Goal: Task Accomplishment & Management: Complete application form

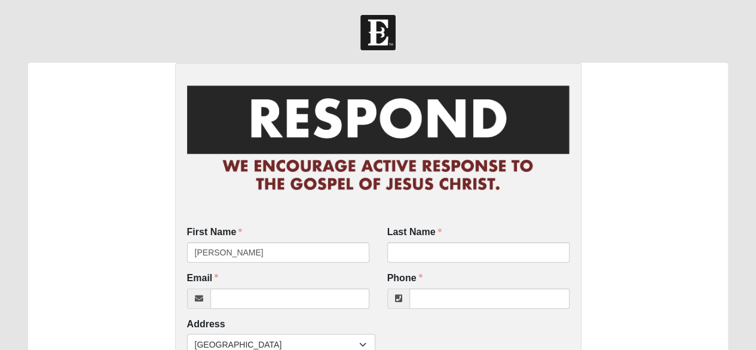
type input "[PERSON_NAME]"
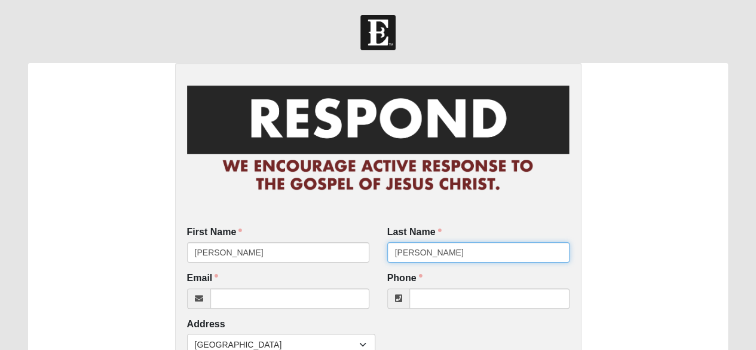
type input "[PERSON_NAME]"
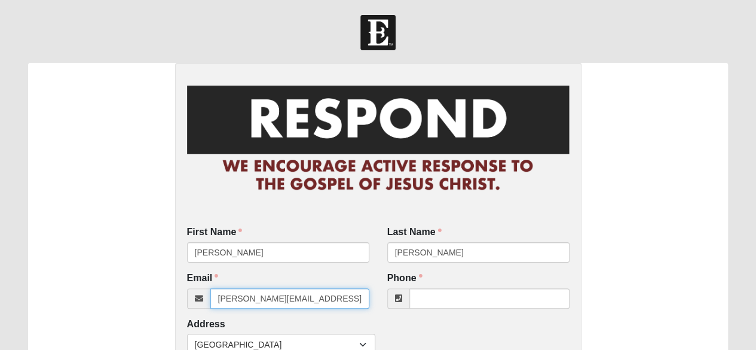
type input "[PERSON_NAME][EMAIL_ADDRESS][PERSON_NAME][DOMAIN_NAME]"
type input "[PHONE_NUMBER]"
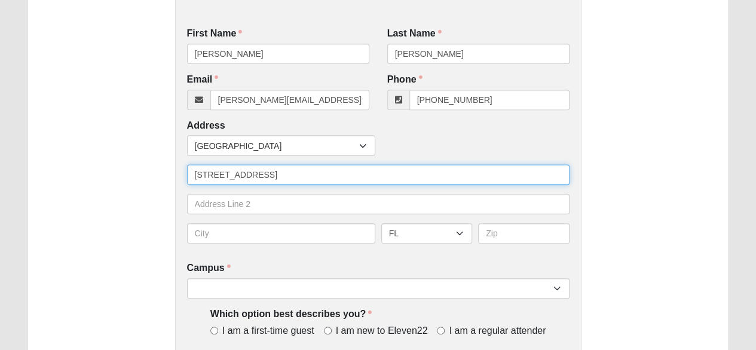
type input "[STREET_ADDRESS]"
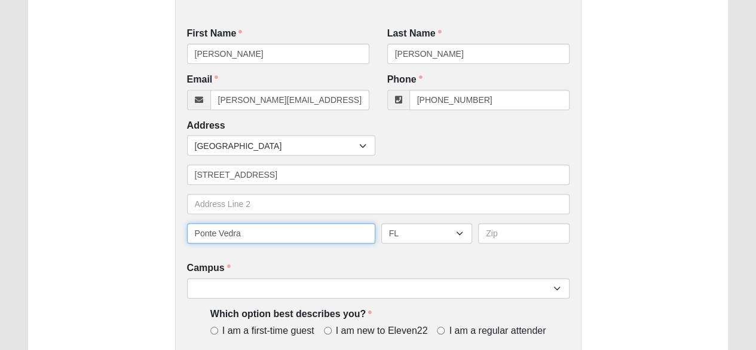
type input "Ponte Vedra"
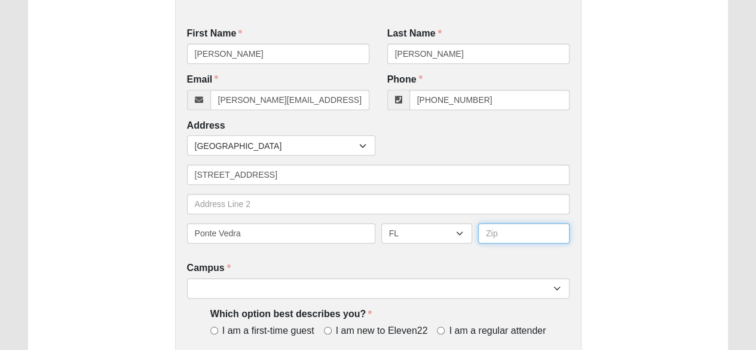
click at [506, 235] on input "text" at bounding box center [523, 233] width 91 height 20
type input "32081"
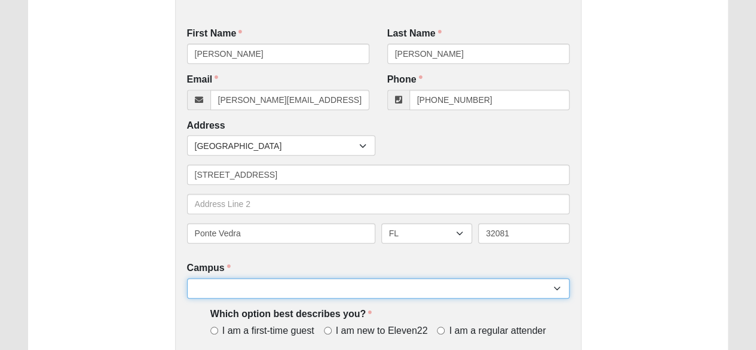
click at [218, 286] on select "Arlington Baymeadows Eleven22 Online [PERSON_NAME][GEOGRAPHIC_DATA] Jesup [GEOG…" at bounding box center [378, 288] width 383 height 20
select select "16"
click at [187, 278] on select "Arlington Baymeadows Eleven22 Online [PERSON_NAME][GEOGRAPHIC_DATA] Jesup [GEOG…" at bounding box center [378, 288] width 383 height 20
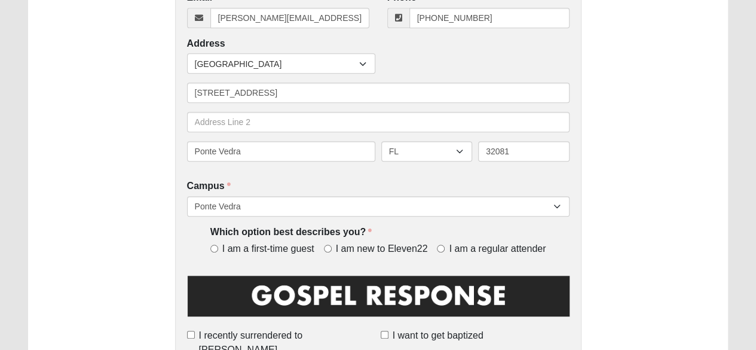
scroll to position [286, 0]
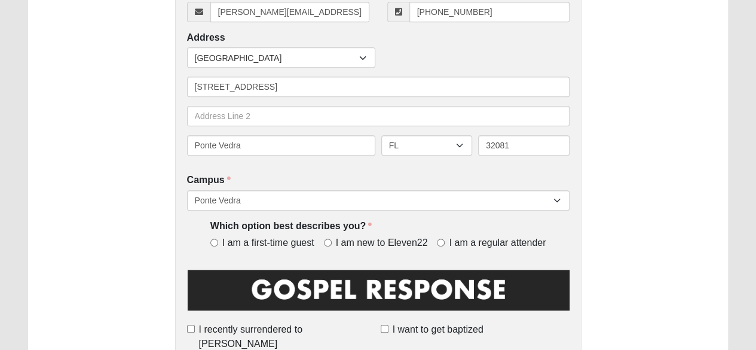
click at [321, 247] on div "I am a first-time guest I am new to Eleven22 I am a regular attender" at bounding box center [378, 243] width 336 height 14
click at [329, 243] on input "I am new to Eleven22" at bounding box center [328, 243] width 8 height 8
radio input "true"
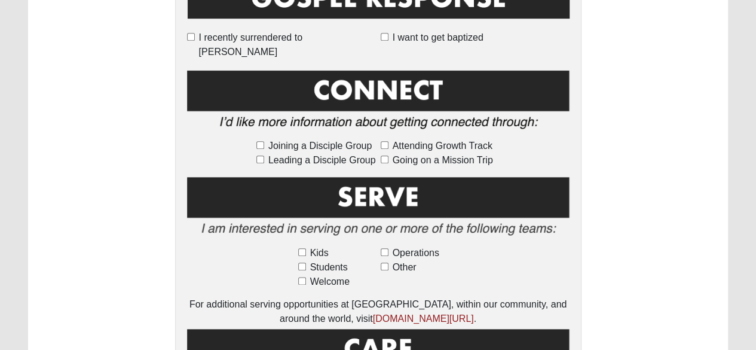
scroll to position [645, 0]
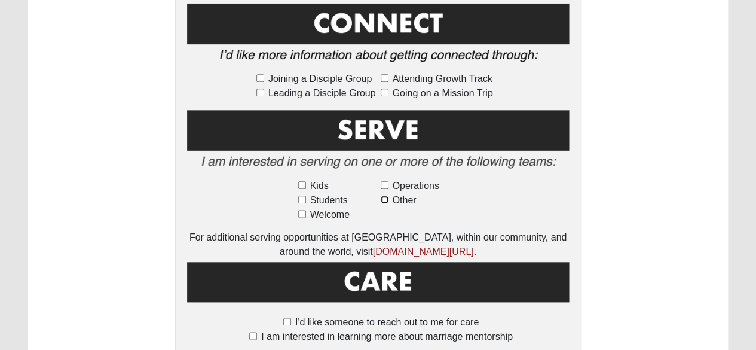
click at [384, 195] on input "Other" at bounding box center [385, 199] width 8 height 8
checkbox input "true"
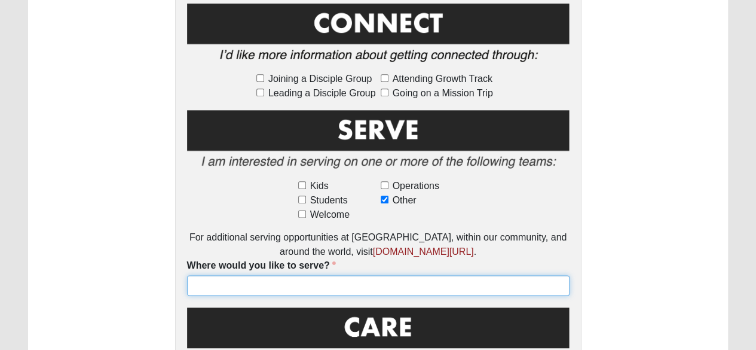
click at [230, 275] on input "Where would you like to serve?" at bounding box center [378, 285] width 383 height 20
type input "Would like to serve seniors"
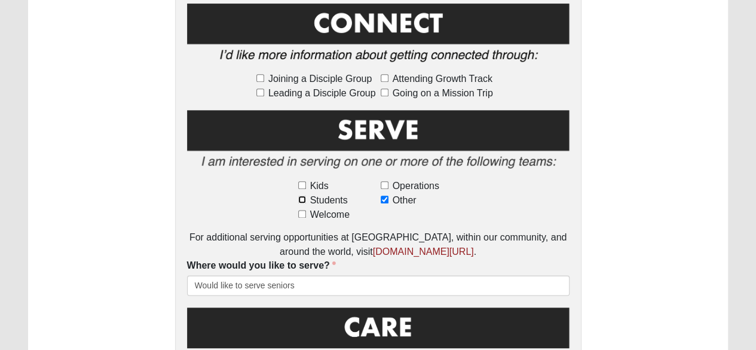
click at [301, 195] on input "Students" at bounding box center [302, 199] width 8 height 8
checkbox input "true"
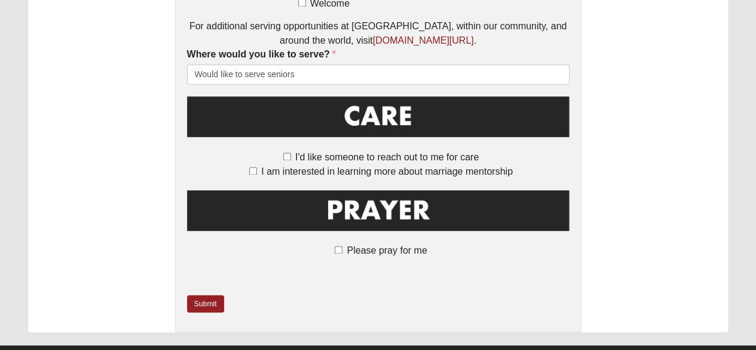
scroll to position [868, 0]
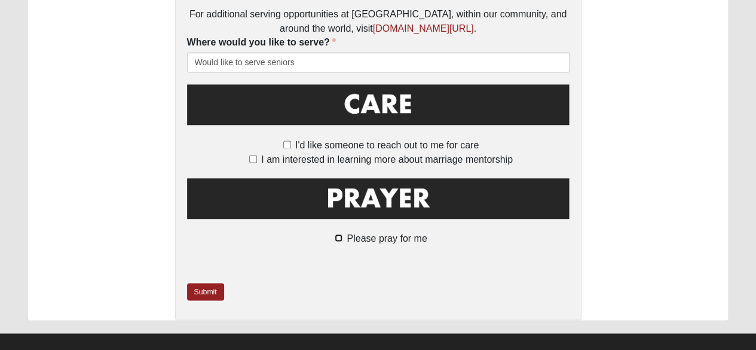
click at [338, 234] on input "Please pray for me" at bounding box center [339, 238] width 8 height 8
checkbox input "true"
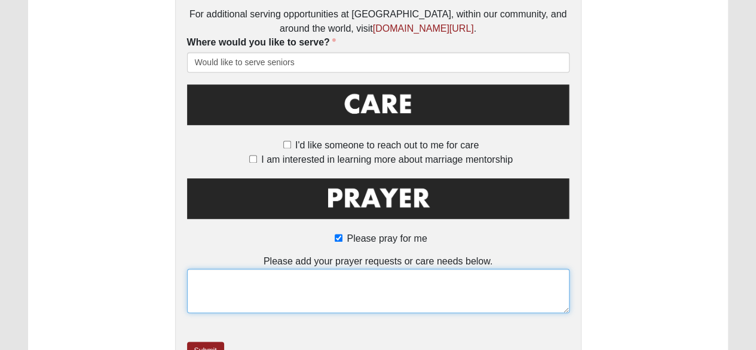
click at [224, 277] on textarea at bounding box center [378, 290] width 383 height 44
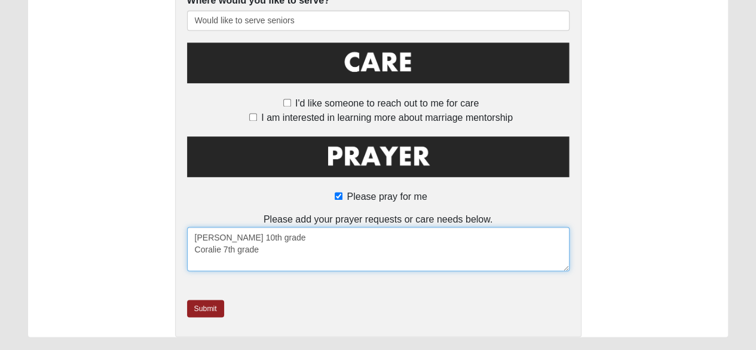
scroll to position [927, 0]
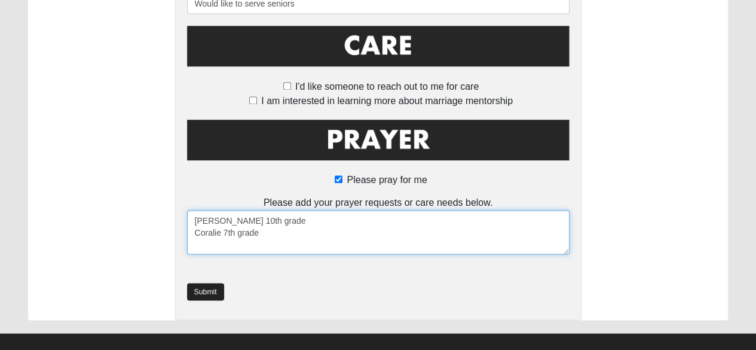
type textarea "Juliet 10th grade Coralie 7th grade"
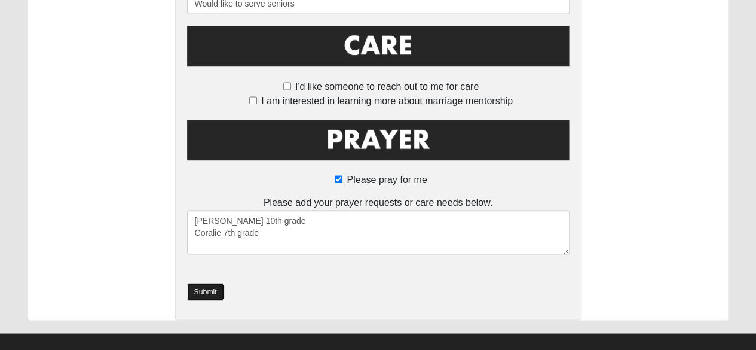
click at [209, 283] on link "Submit" at bounding box center [205, 291] width 37 height 17
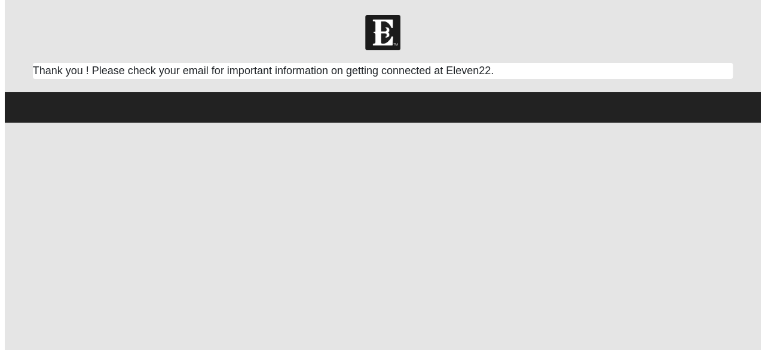
scroll to position [0, 0]
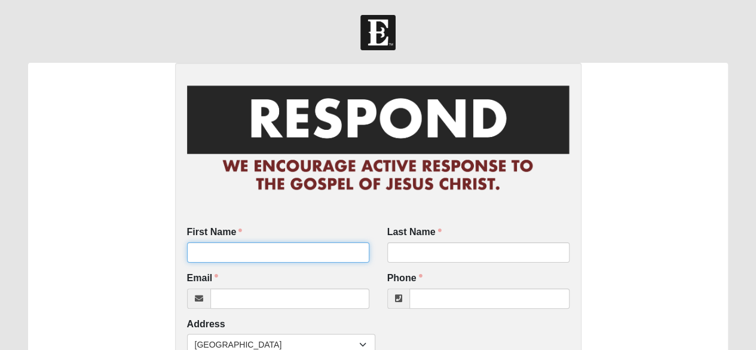
click at [198, 259] on input "First Name" at bounding box center [278, 252] width 182 height 20
type input "Tilly"
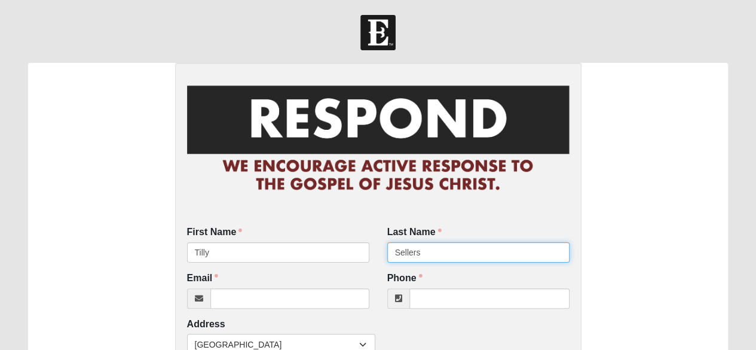
type input "Sellers"
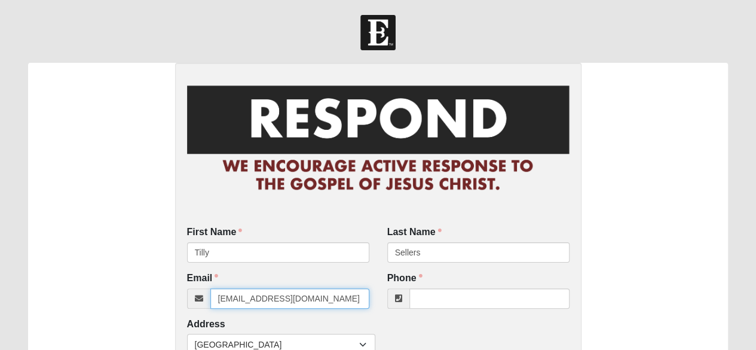
type input "[EMAIL_ADDRESS][DOMAIN_NAME]"
type input "[PHONE_NUMBER]"
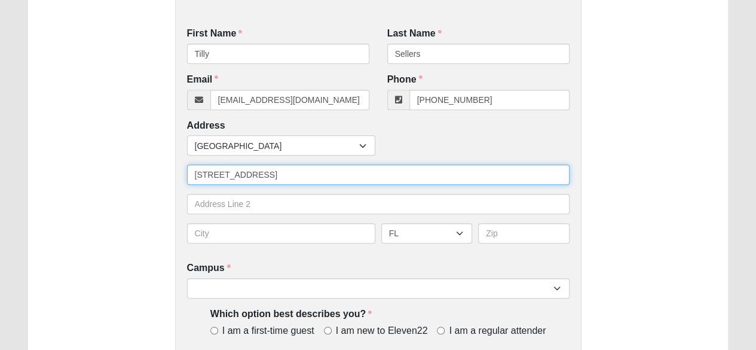
type input "[STREET_ADDRESS]"
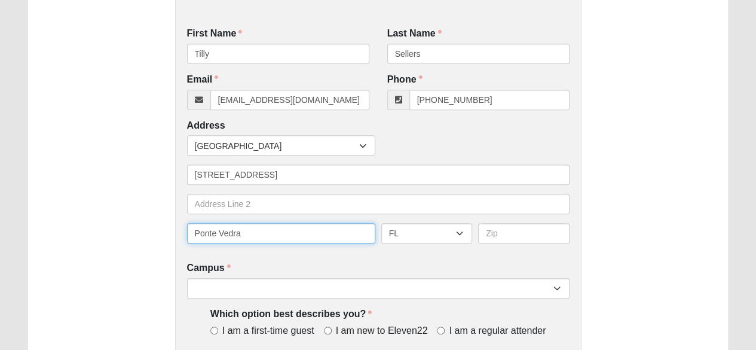
type input "Ponte Vedra"
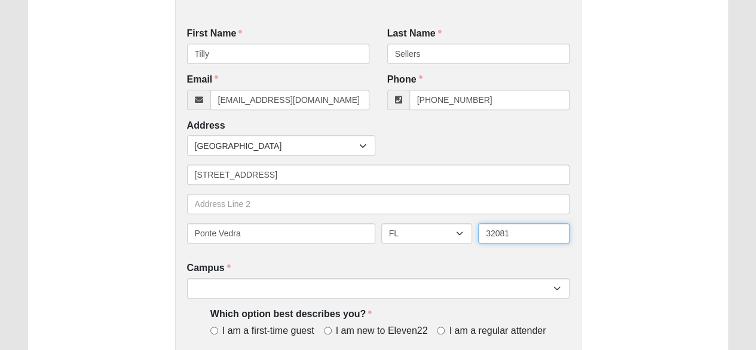
type input "32081"
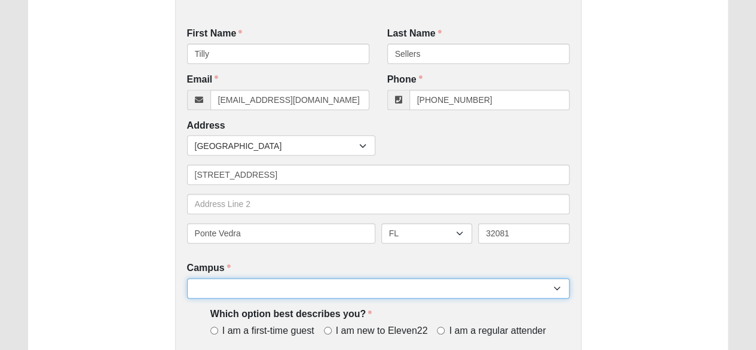
click at [252, 291] on select "Arlington Baymeadows Eleven22 Online [PERSON_NAME][GEOGRAPHIC_DATA] Jesup [GEOG…" at bounding box center [378, 288] width 383 height 20
select select "16"
click at [187, 278] on select "Arlington Baymeadows Eleven22 Online [PERSON_NAME][GEOGRAPHIC_DATA] Jesup [GEOG…" at bounding box center [378, 288] width 383 height 20
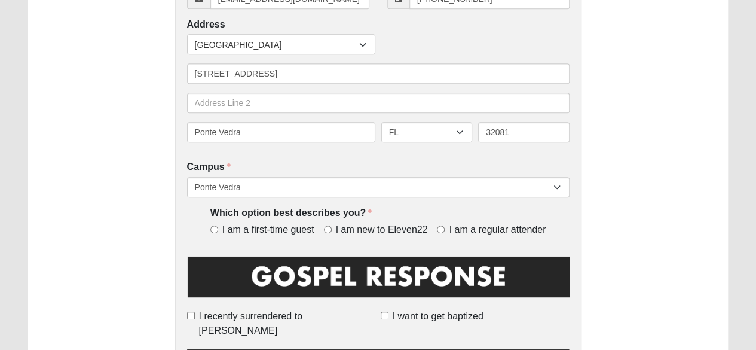
scroll to position [318, 0]
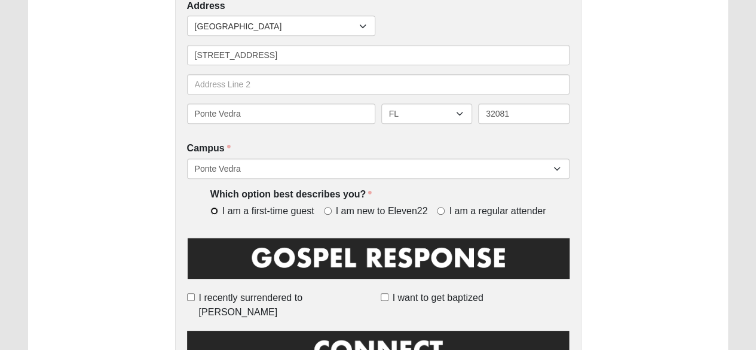
click at [214, 212] on input "I am a first-time guest" at bounding box center [214, 211] width 8 height 8
radio input "true"
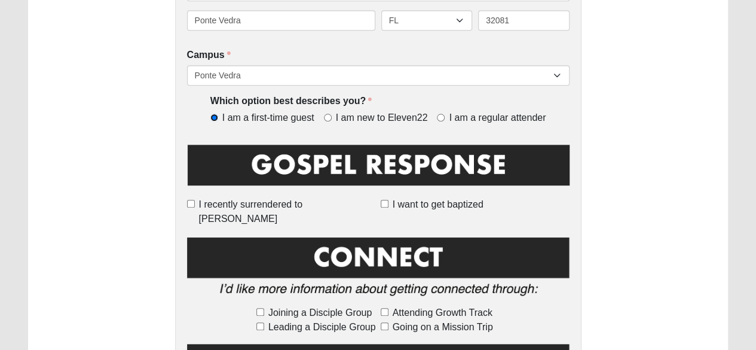
scroll to position [438, 0]
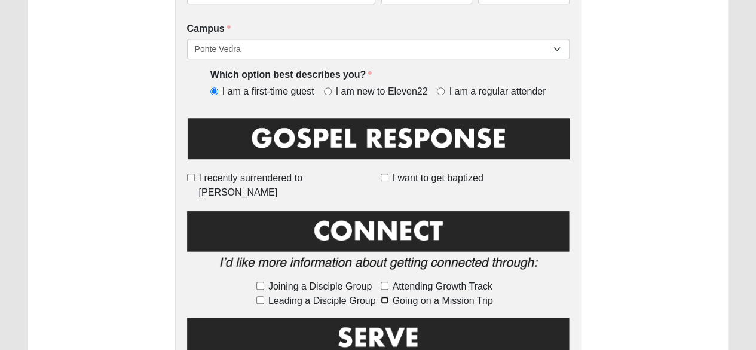
click at [385, 296] on input "Going on a Mission Trip" at bounding box center [385, 300] width 8 height 8
checkbox input "true"
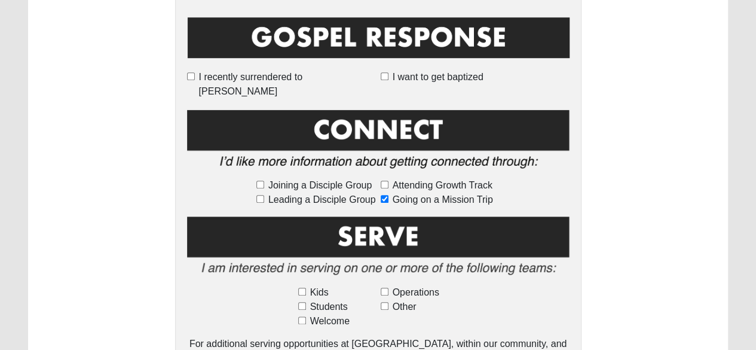
scroll to position [557, 0]
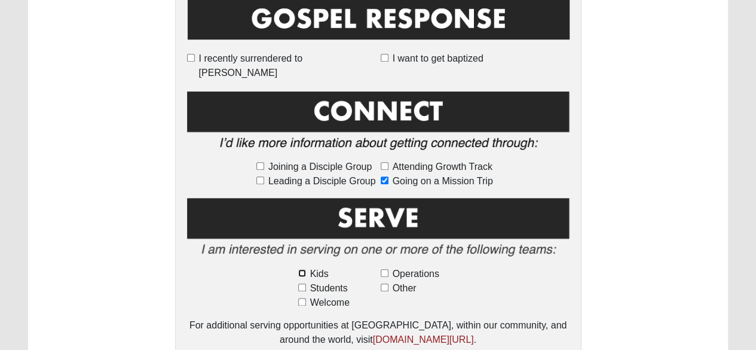
click at [303, 269] on input "Kids" at bounding box center [302, 273] width 8 height 8
checkbox input "true"
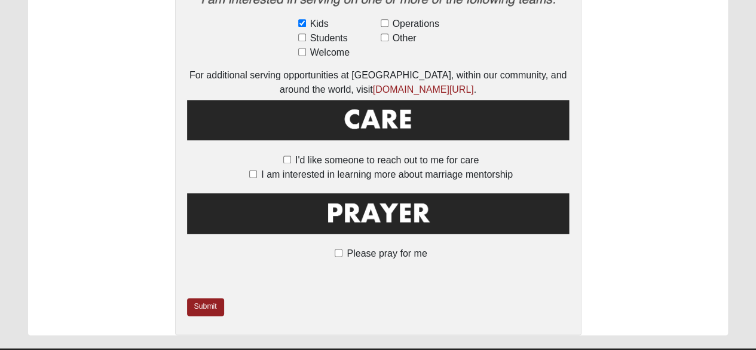
scroll to position [823, 0]
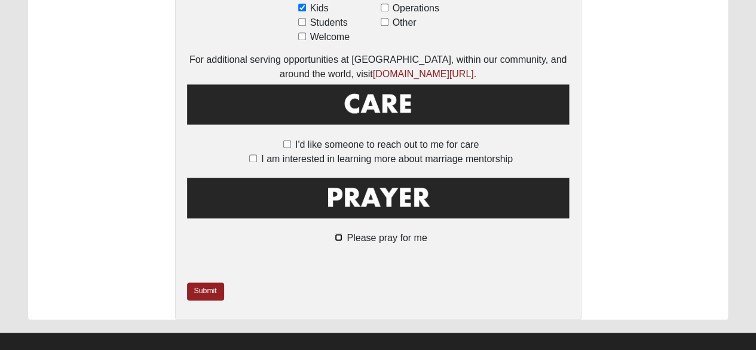
click at [338, 233] on input "Please pray for me" at bounding box center [339, 237] width 8 height 8
checkbox input "true"
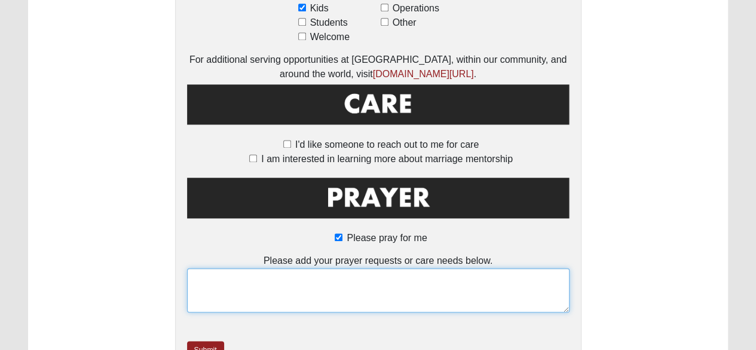
click at [218, 272] on textarea at bounding box center [378, 290] width 383 height 44
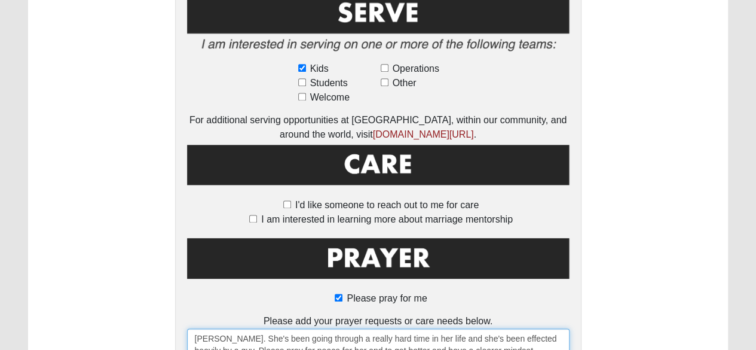
scroll to position [881, 0]
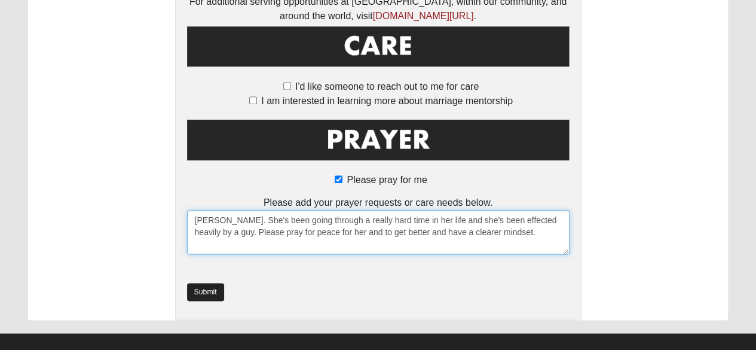
type textarea "[PERSON_NAME]. She's been going through a really hard time in her life and she'…"
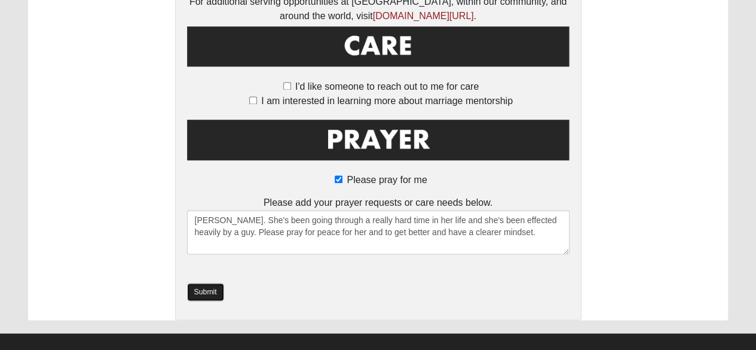
click at [198, 283] on link "Submit" at bounding box center [205, 291] width 37 height 17
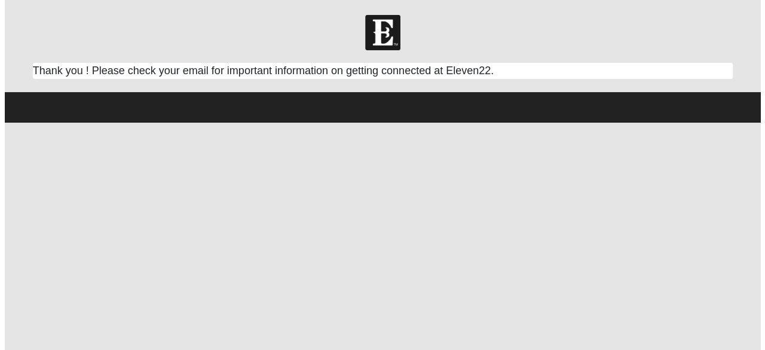
scroll to position [0, 0]
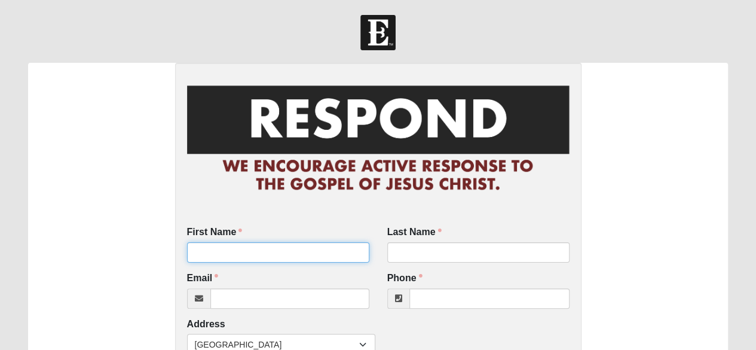
click at [201, 248] on input "First Name" at bounding box center [278, 252] width 182 height 20
type input "Emma"
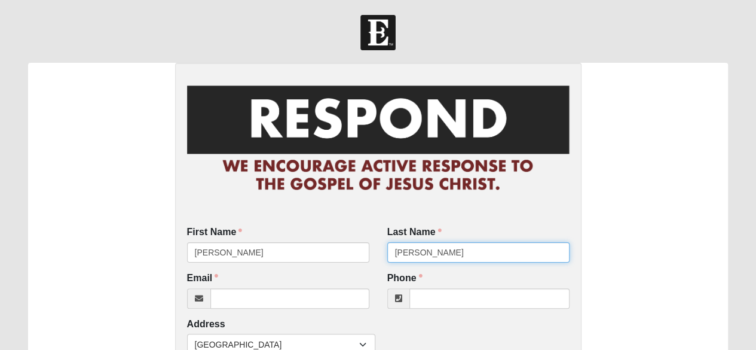
type input "Rodenkirch"
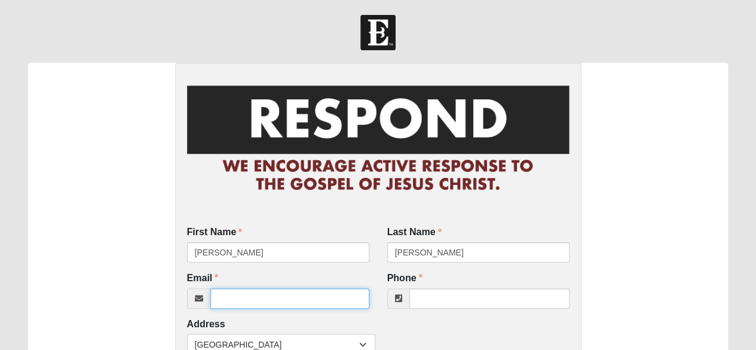
click at [255, 299] on input "Email" at bounding box center [289, 298] width 159 height 20
type input "erodenkirch2009@icloud.com"
type input "(904) 293-5524"
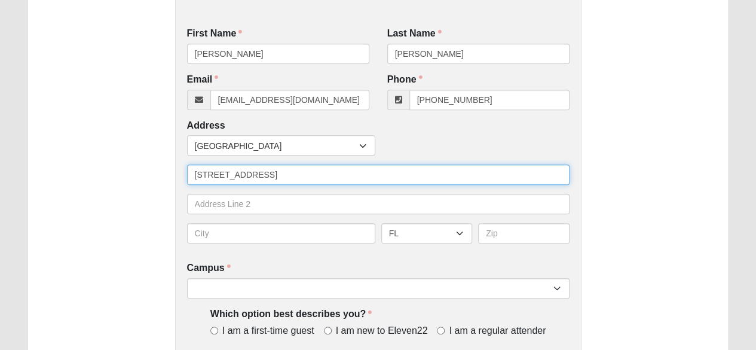
type input "498 Parkbluff Circle"
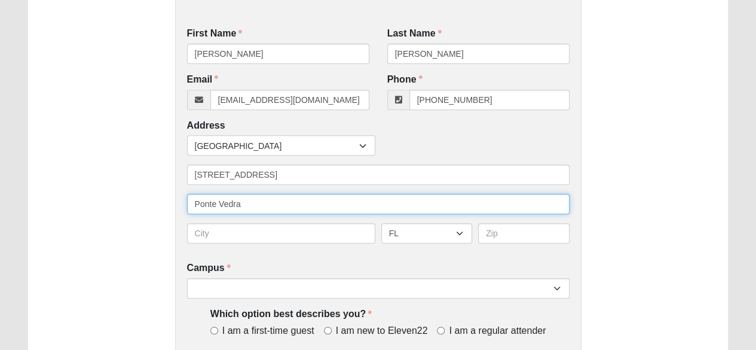
click at [261, 204] on input "Ponte Vedra" at bounding box center [378, 204] width 383 height 20
type input "P"
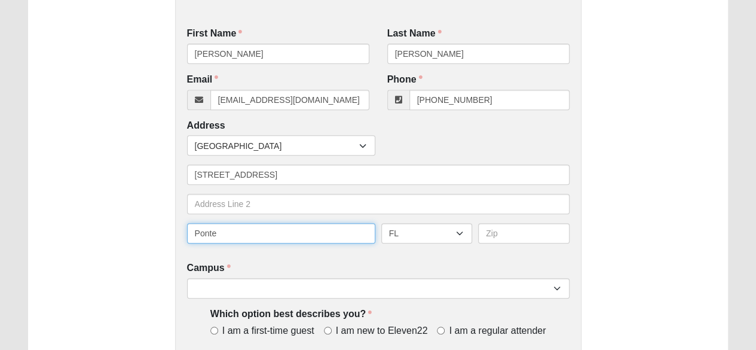
type input "Ponte Vedra"
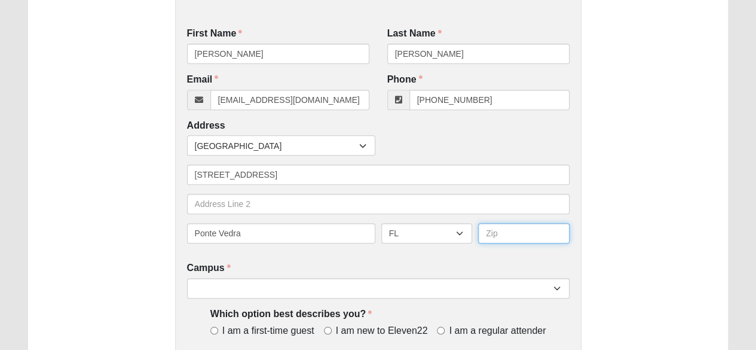
type input "32081"
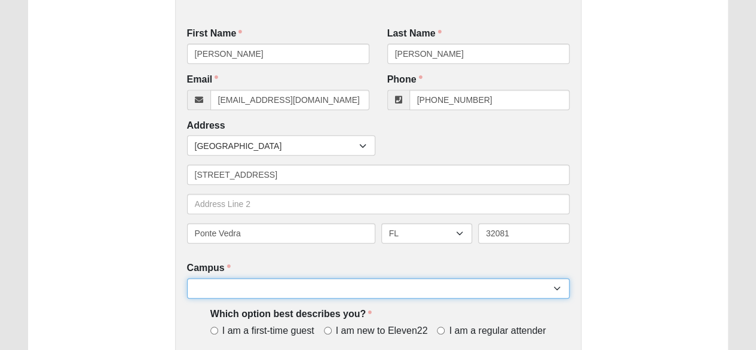
click at [258, 288] on select "Arlington Baymeadows Eleven22 Online [PERSON_NAME][GEOGRAPHIC_DATA] Jesup [GEOG…" at bounding box center [378, 288] width 383 height 20
select select "16"
click at [187, 278] on select "Arlington Baymeadows Eleven22 Online [PERSON_NAME][GEOGRAPHIC_DATA] Jesup [GEOG…" at bounding box center [378, 288] width 383 height 20
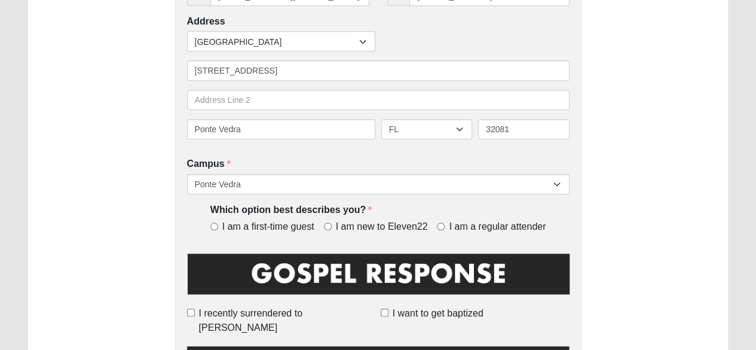
scroll to position [318, 0]
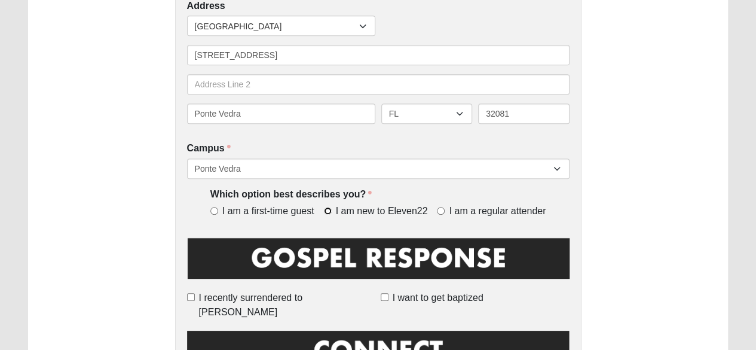
click at [328, 212] on input "I am new to Eleven22" at bounding box center [328, 211] width 8 height 8
radio input "true"
click at [386, 294] on input "I want to get baptized" at bounding box center [385, 297] width 8 height 8
checkbox input "true"
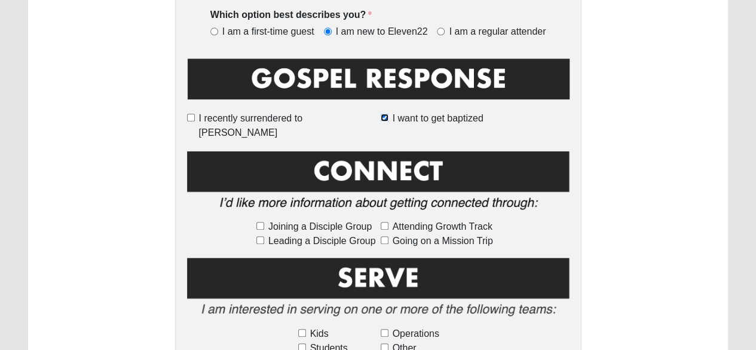
scroll to position [557, 0]
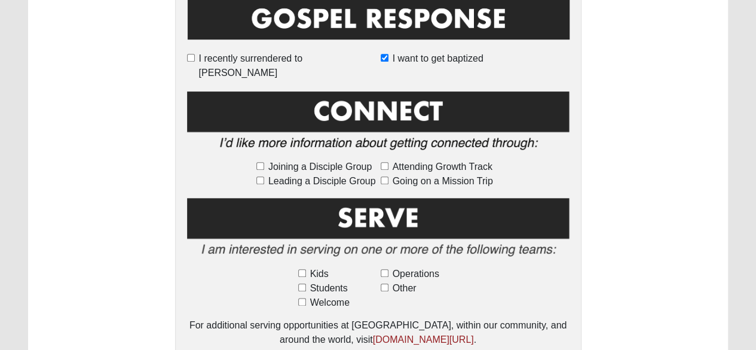
click at [386, 174] on label "Going on a Mission Trip" at bounding box center [441, 181] width 120 height 14
click at [386, 176] on input "Going on a Mission Trip" at bounding box center [385, 180] width 8 height 8
checkbox input "true"
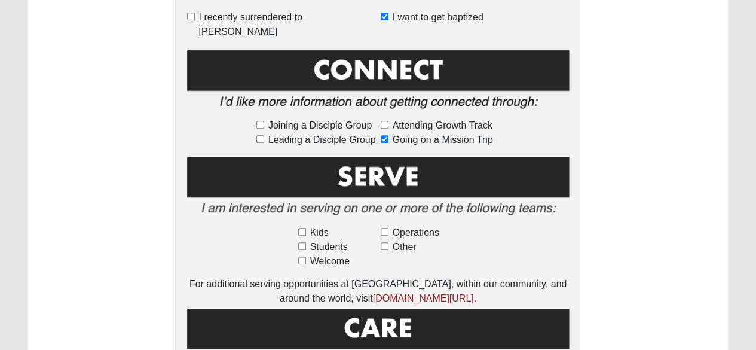
scroll to position [617, 0]
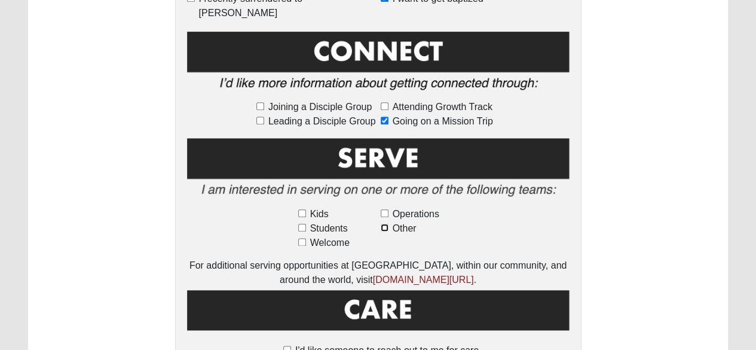
click at [385, 224] on input "Other" at bounding box center [385, 228] width 8 height 8
checkbox input "true"
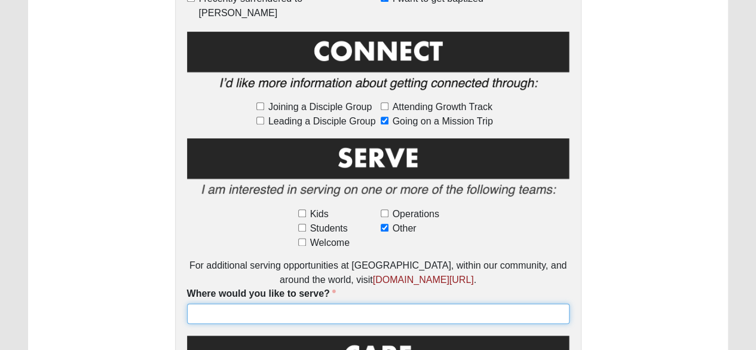
click at [265, 303] on input "Where would you like to serve?" at bounding box center [378, 313] width 383 height 20
type input "TBD"
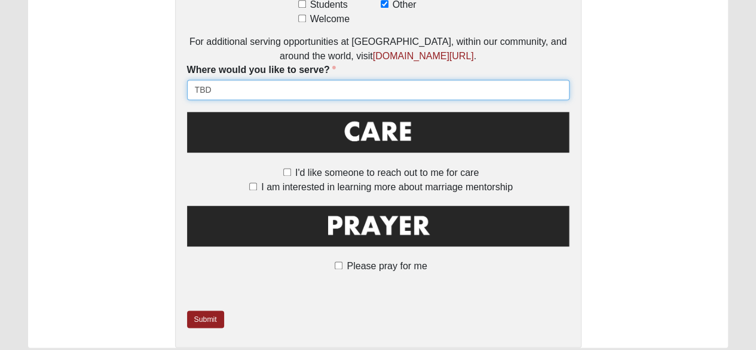
scroll to position [856, 0]
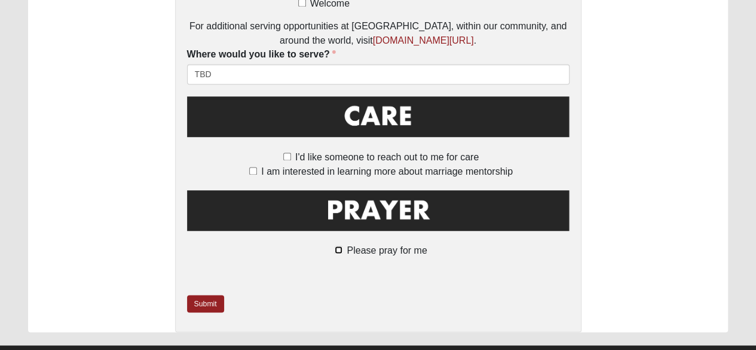
click at [341, 246] on input "Please pray for me" at bounding box center [339, 250] width 8 height 8
checkbox input "true"
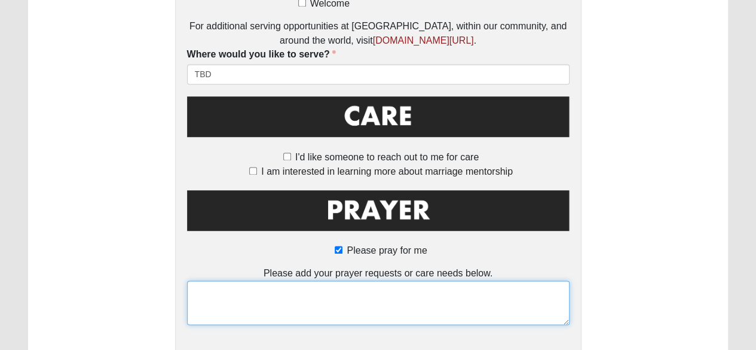
click at [210, 282] on textarea at bounding box center [378, 302] width 383 height 44
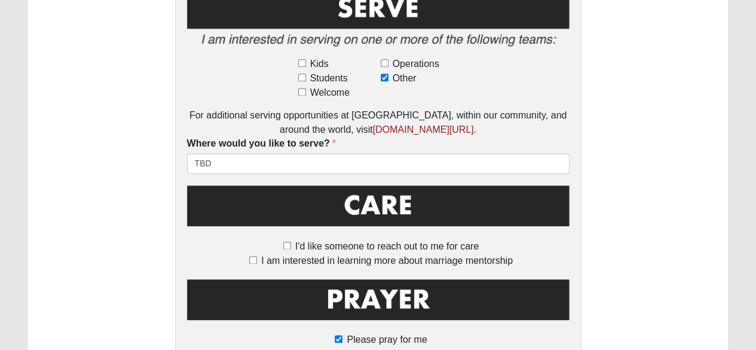
scroll to position [927, 0]
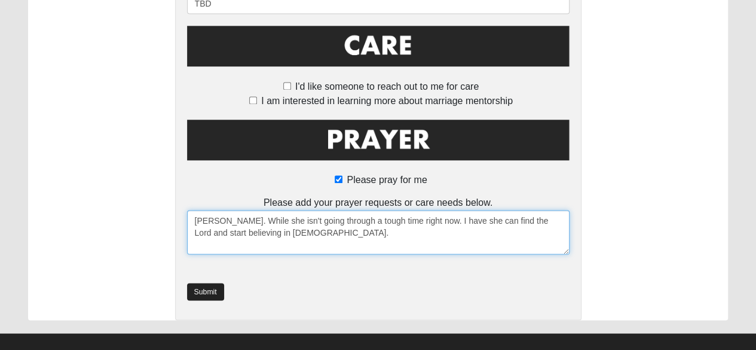
type textarea "Lucia. While she isn't going through a tough time right now. I have she can fin…"
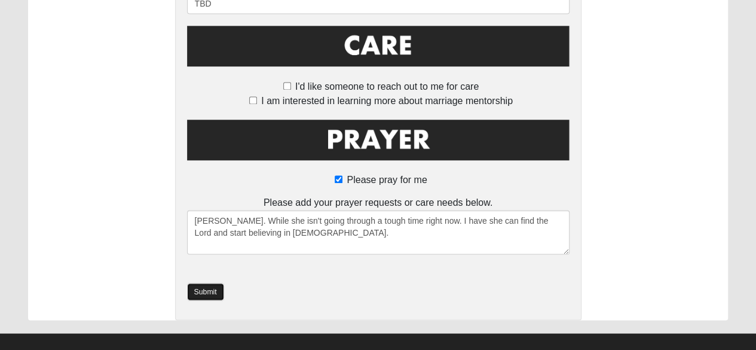
click at [212, 283] on link "Submit" at bounding box center [205, 291] width 37 height 17
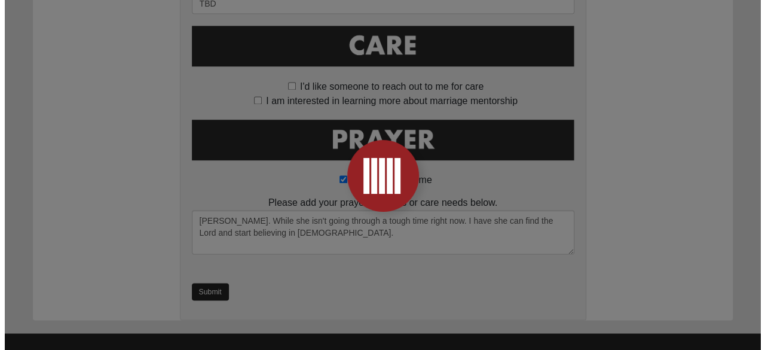
scroll to position [0, 0]
